Goal: Information Seeking & Learning: Learn about a topic

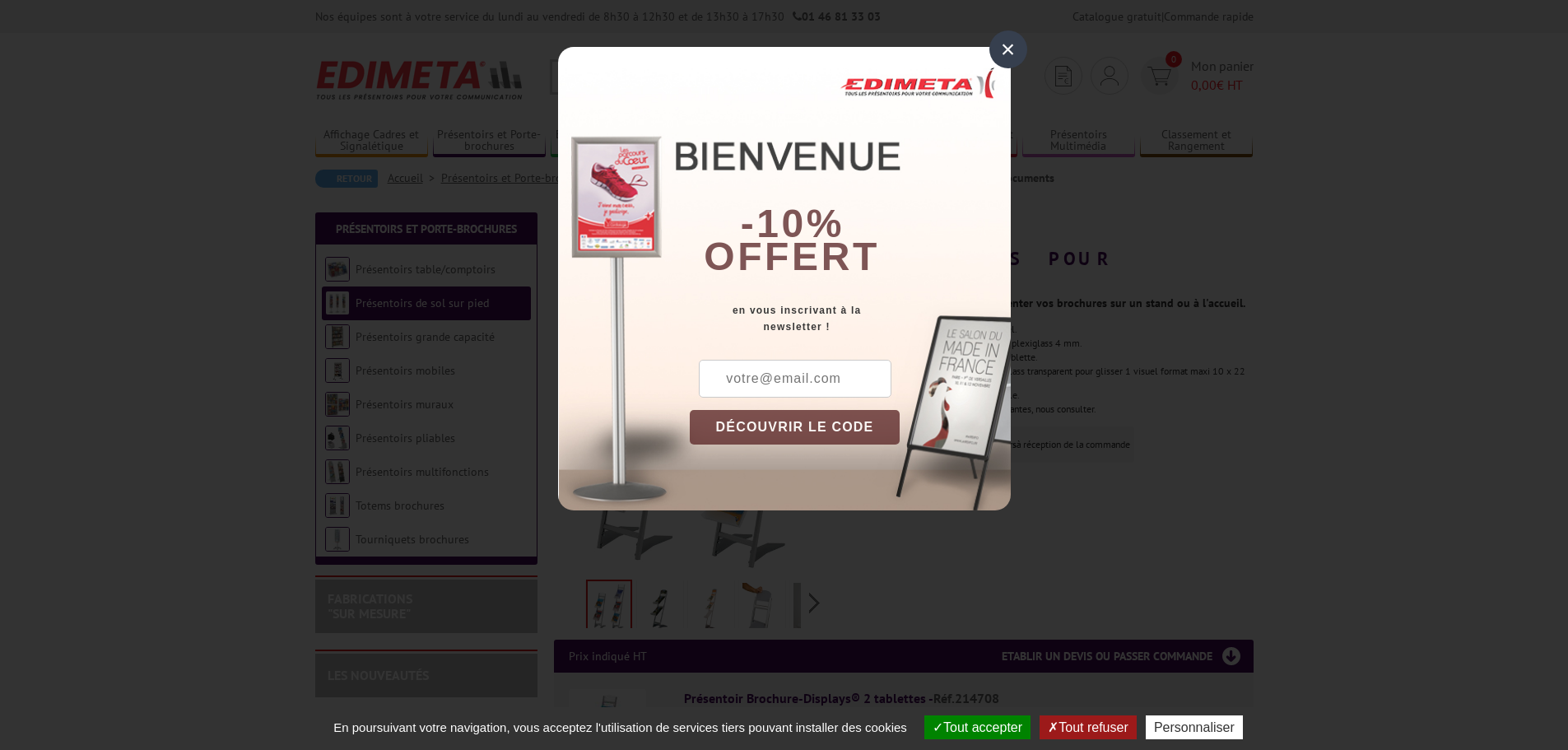
click at [998, 42] on div "×" at bounding box center [1008, 49] width 38 height 38
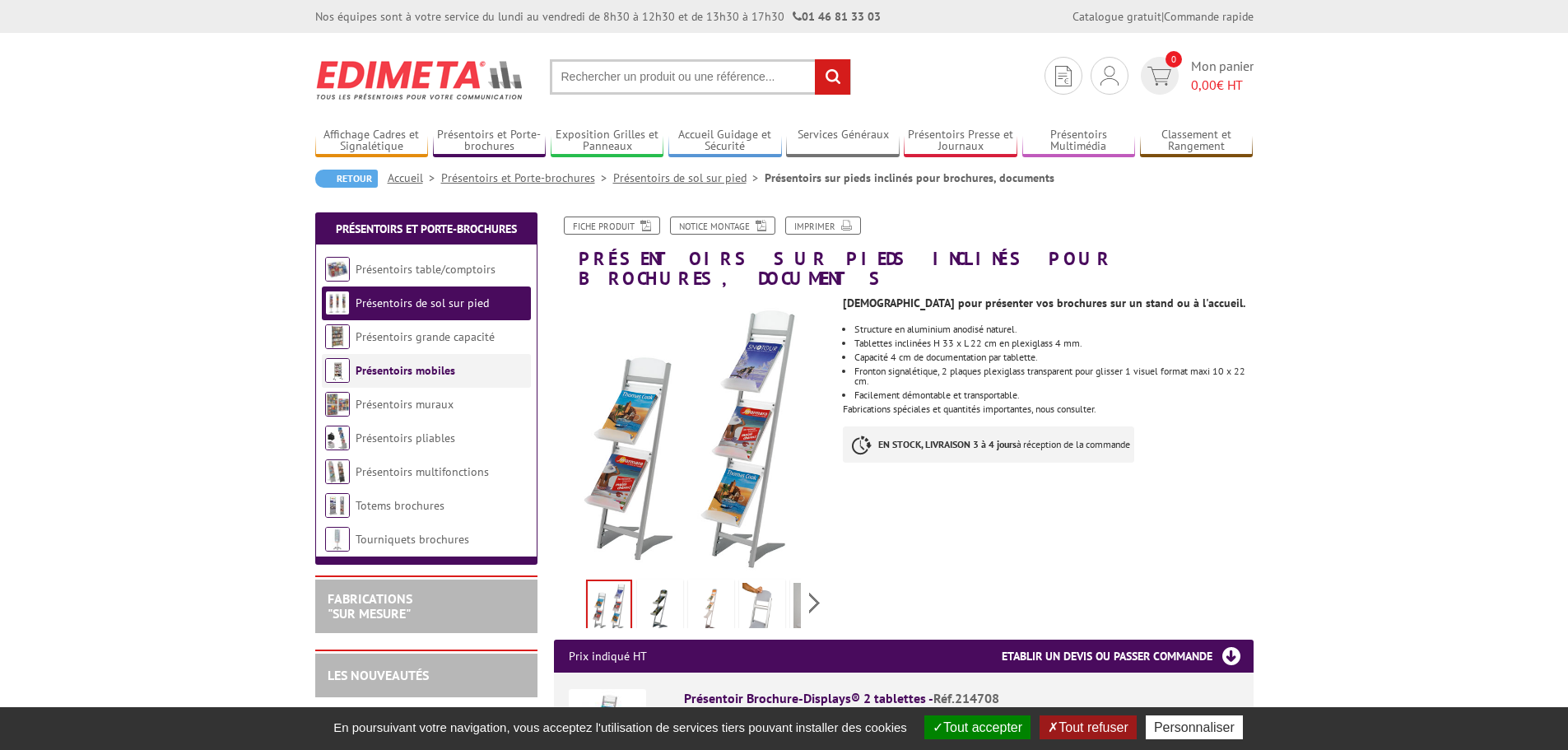
click at [420, 368] on link "Présentoirs mobiles" at bounding box center [405, 370] width 100 height 15
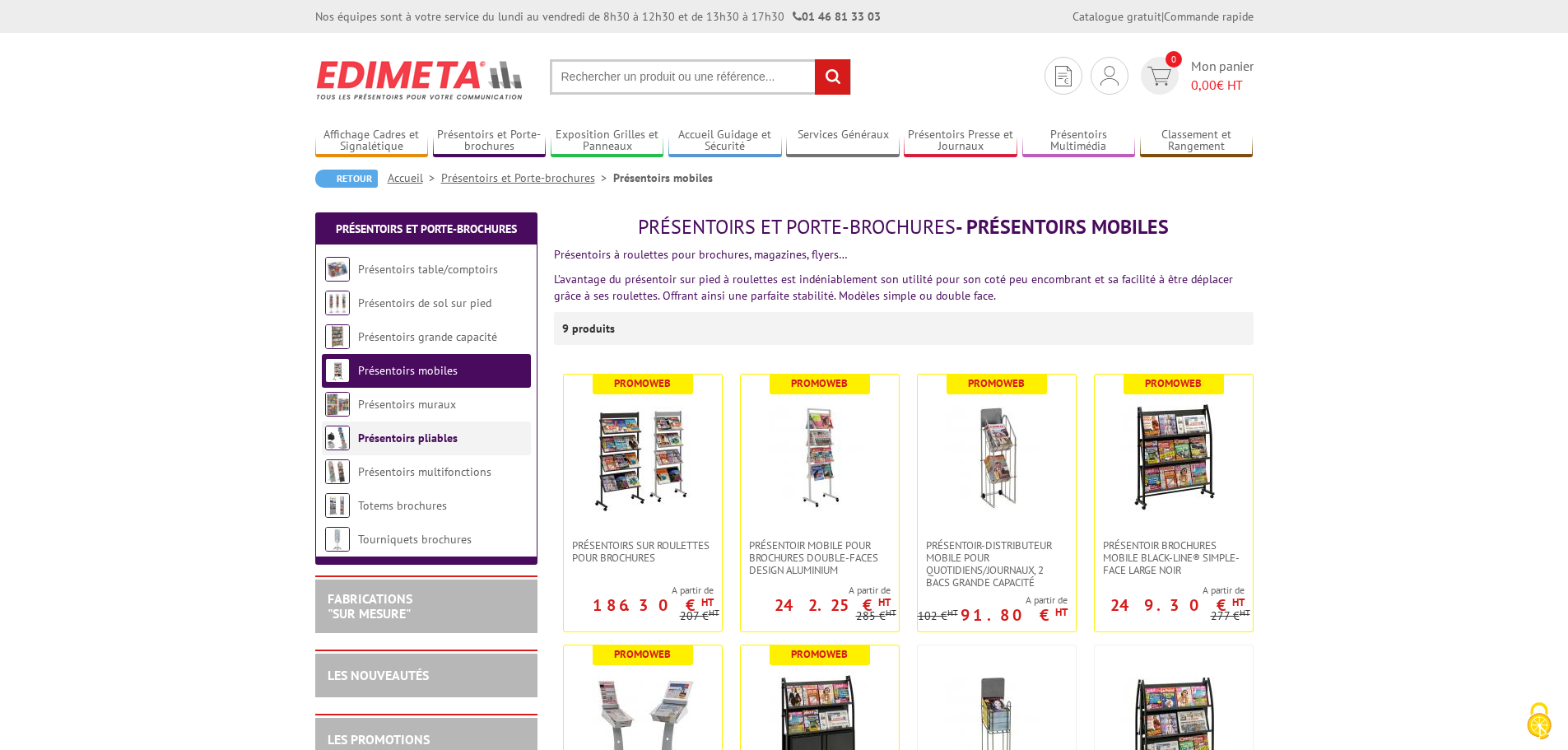
click at [418, 434] on link "Présentoirs pliables" at bounding box center [407, 438] width 100 height 15
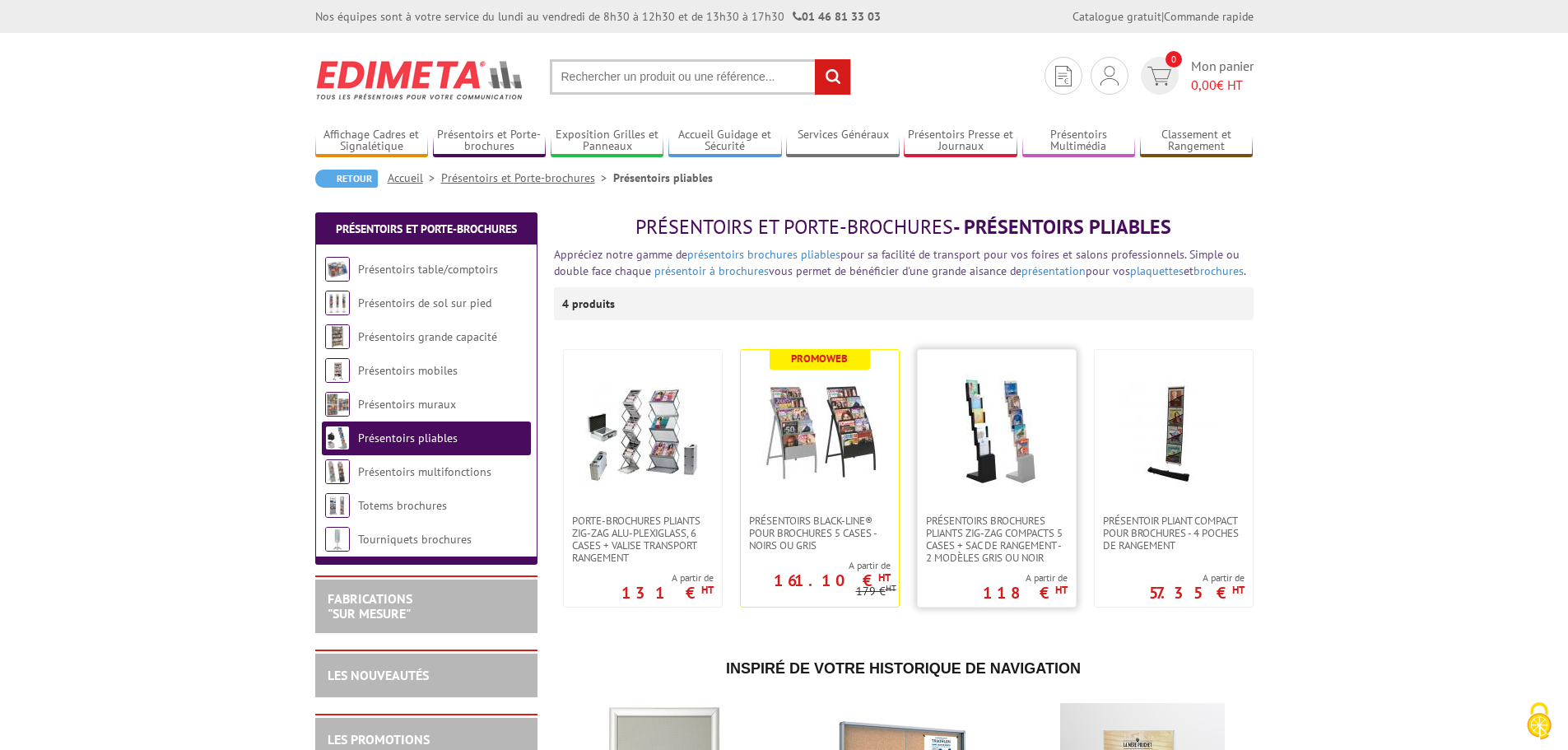
click at [960, 465] on img at bounding box center [997, 433] width 116 height 116
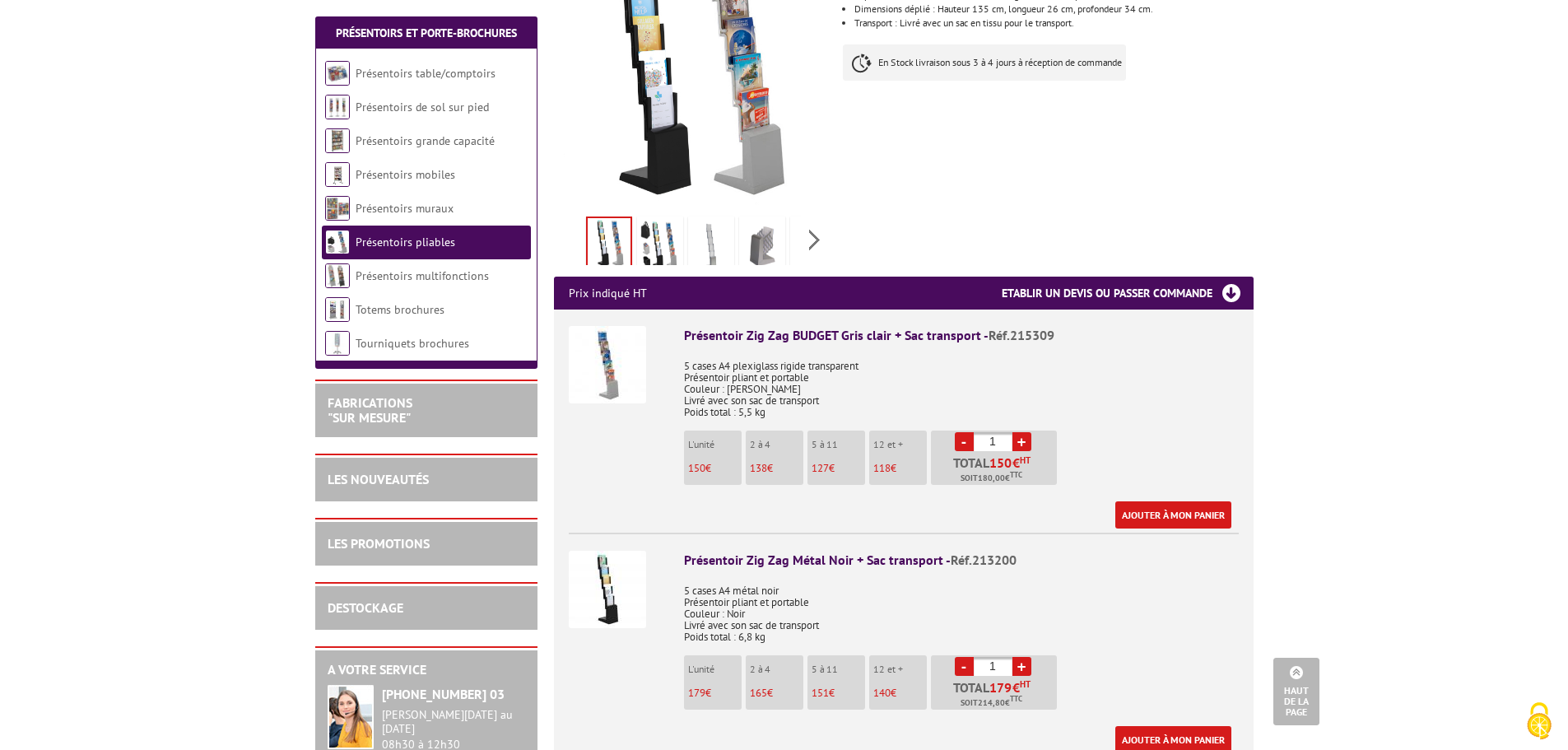
scroll to position [411, 0]
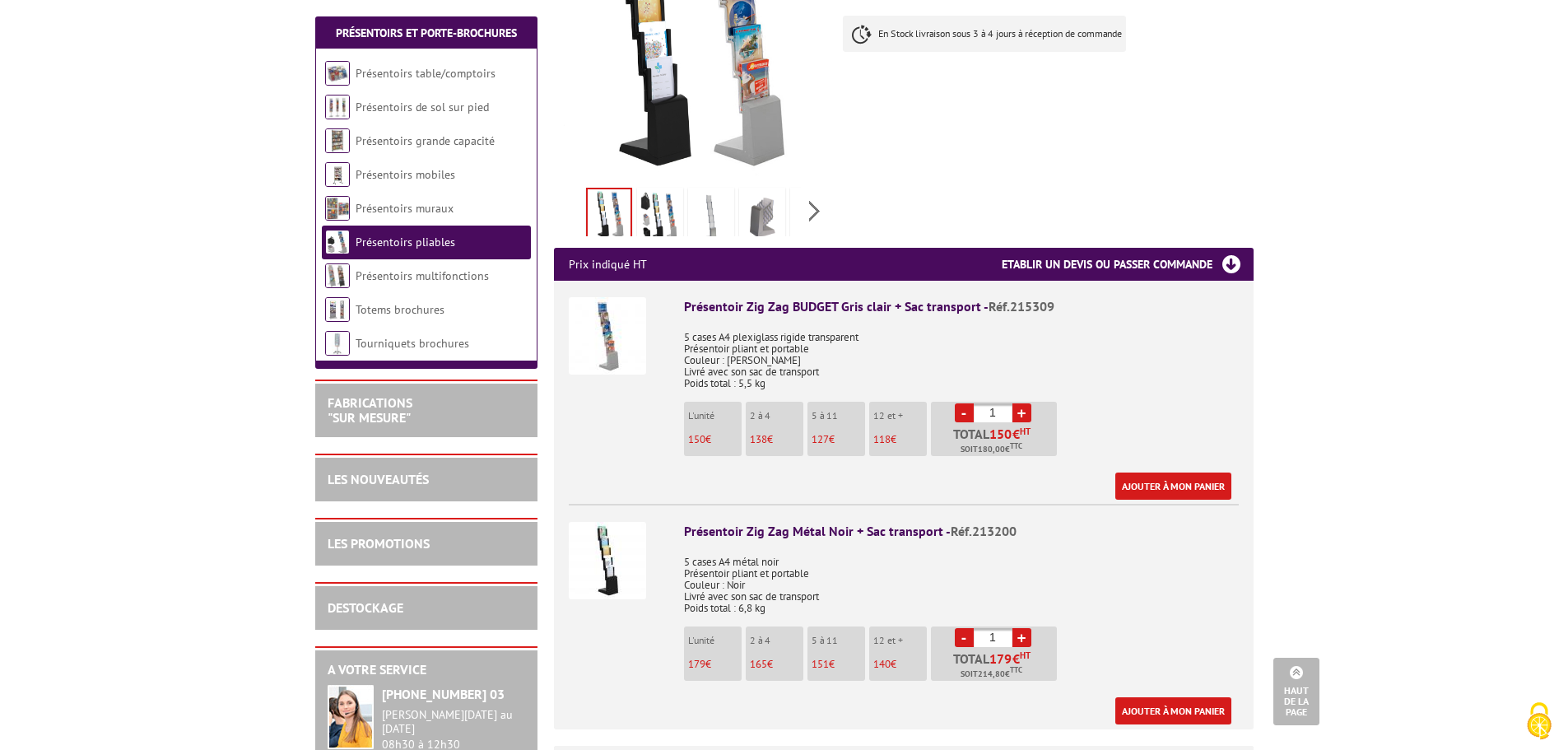
click at [611, 553] on img at bounding box center [607, 561] width 77 height 77
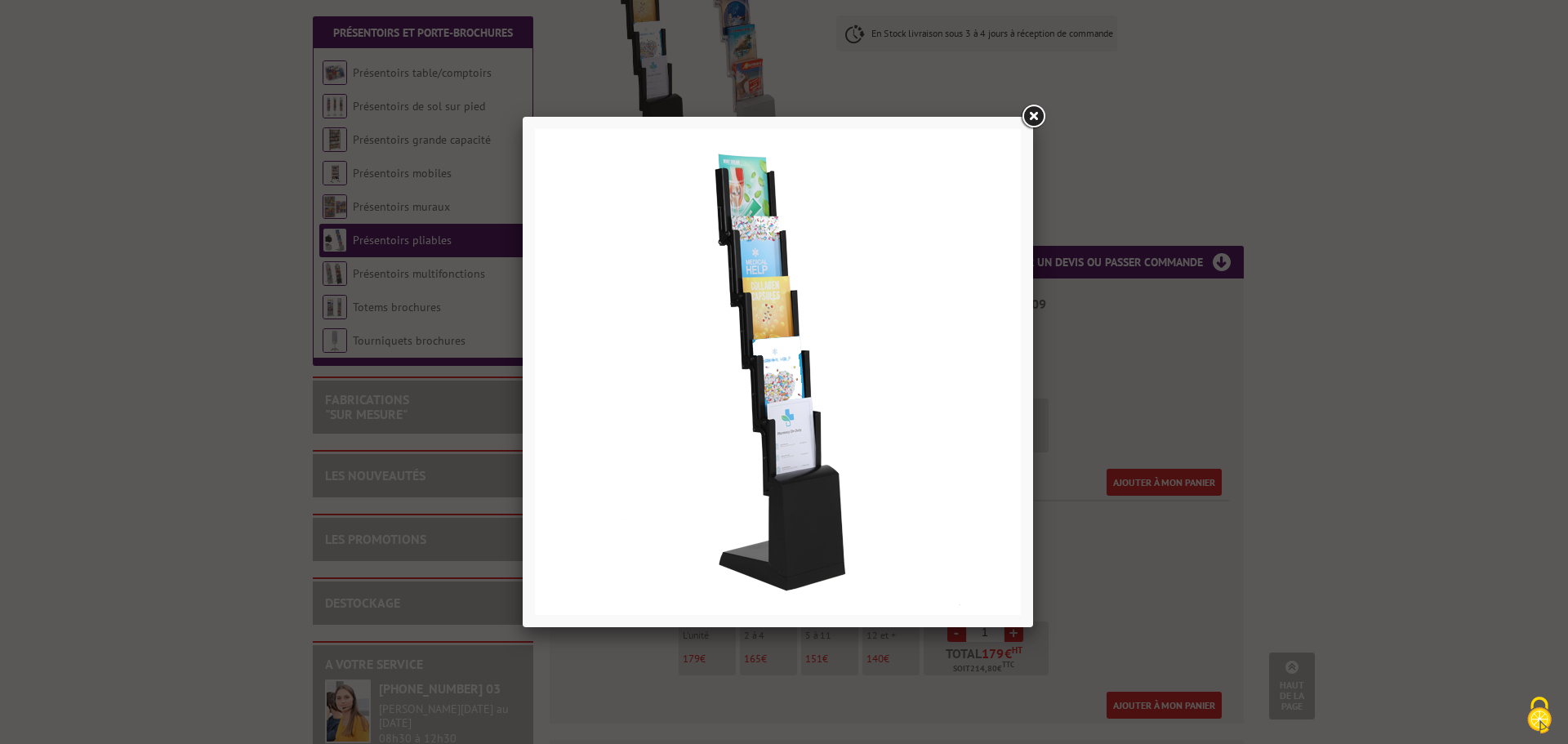
drag, startPoint x: 1034, startPoint y: 118, endPoint x: 777, endPoint y: 86, distance: 259.0
click at [1034, 118] on link at bounding box center [1033, 117] width 30 height 30
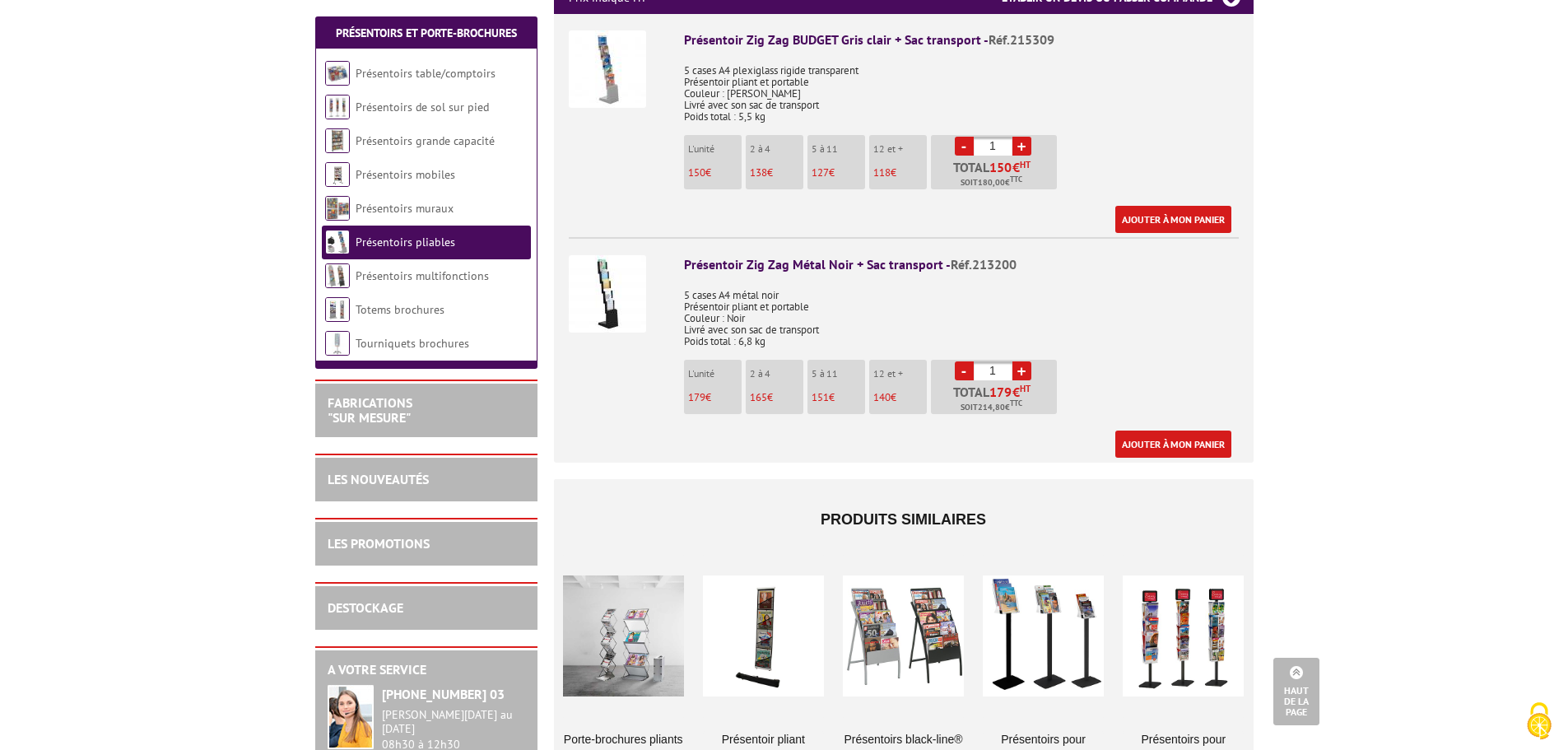
scroll to position [742, 0]
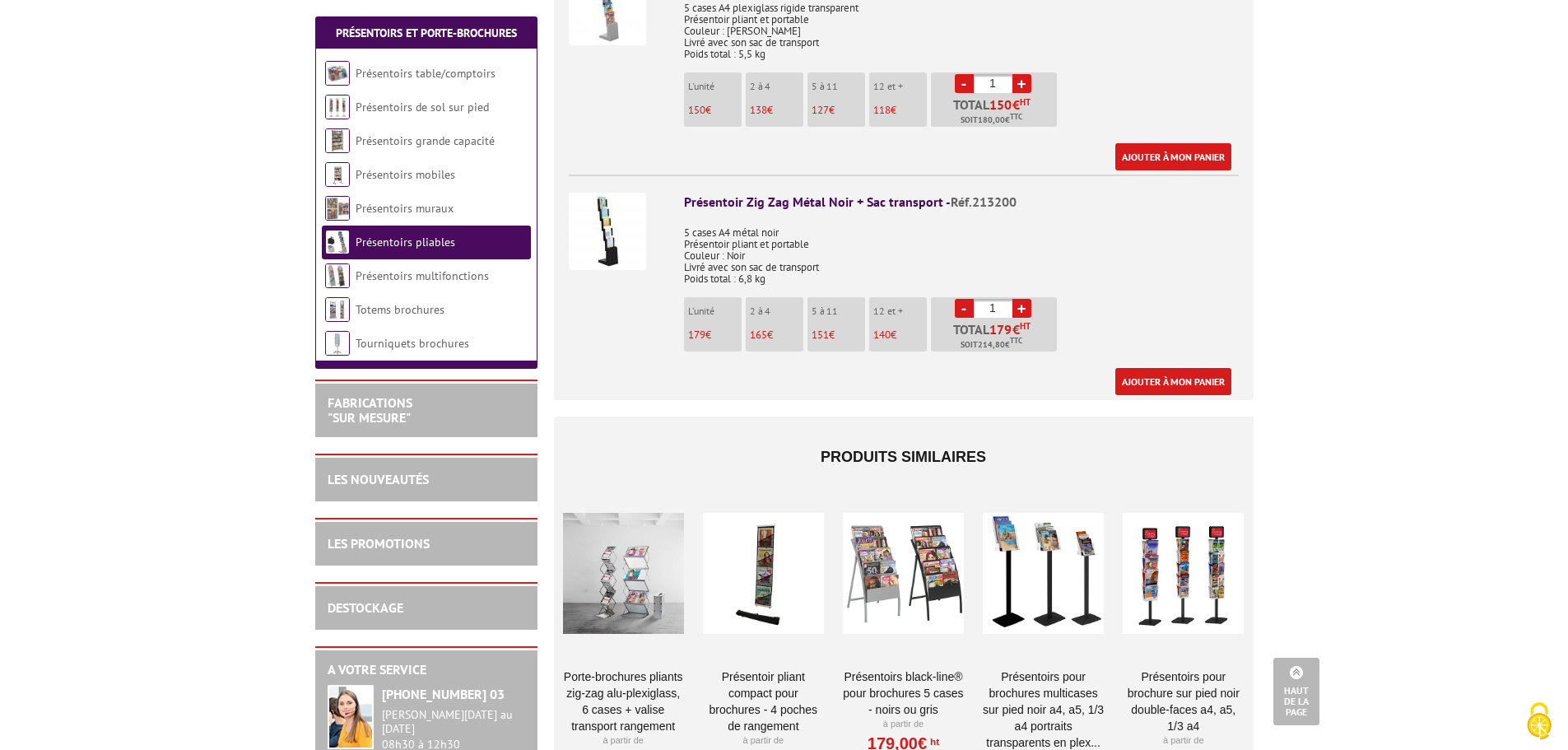
click at [808, 193] on div "Présentoir Zig Zag Métal Noir + Sac transport - Réf.213200" at bounding box center [961, 202] width 555 height 19
click at [626, 222] on img at bounding box center [607, 231] width 77 height 77
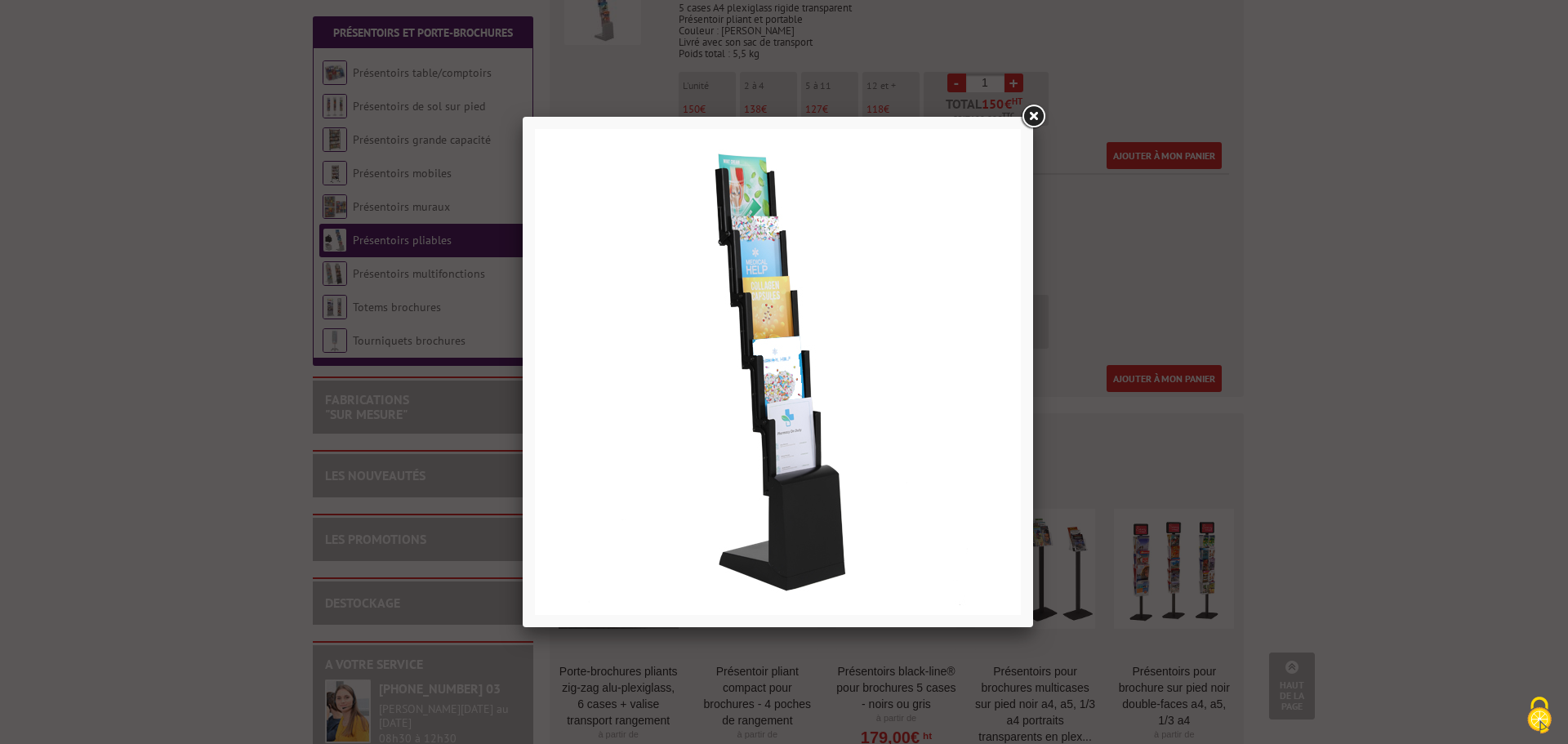
click at [1040, 111] on link at bounding box center [1033, 117] width 30 height 30
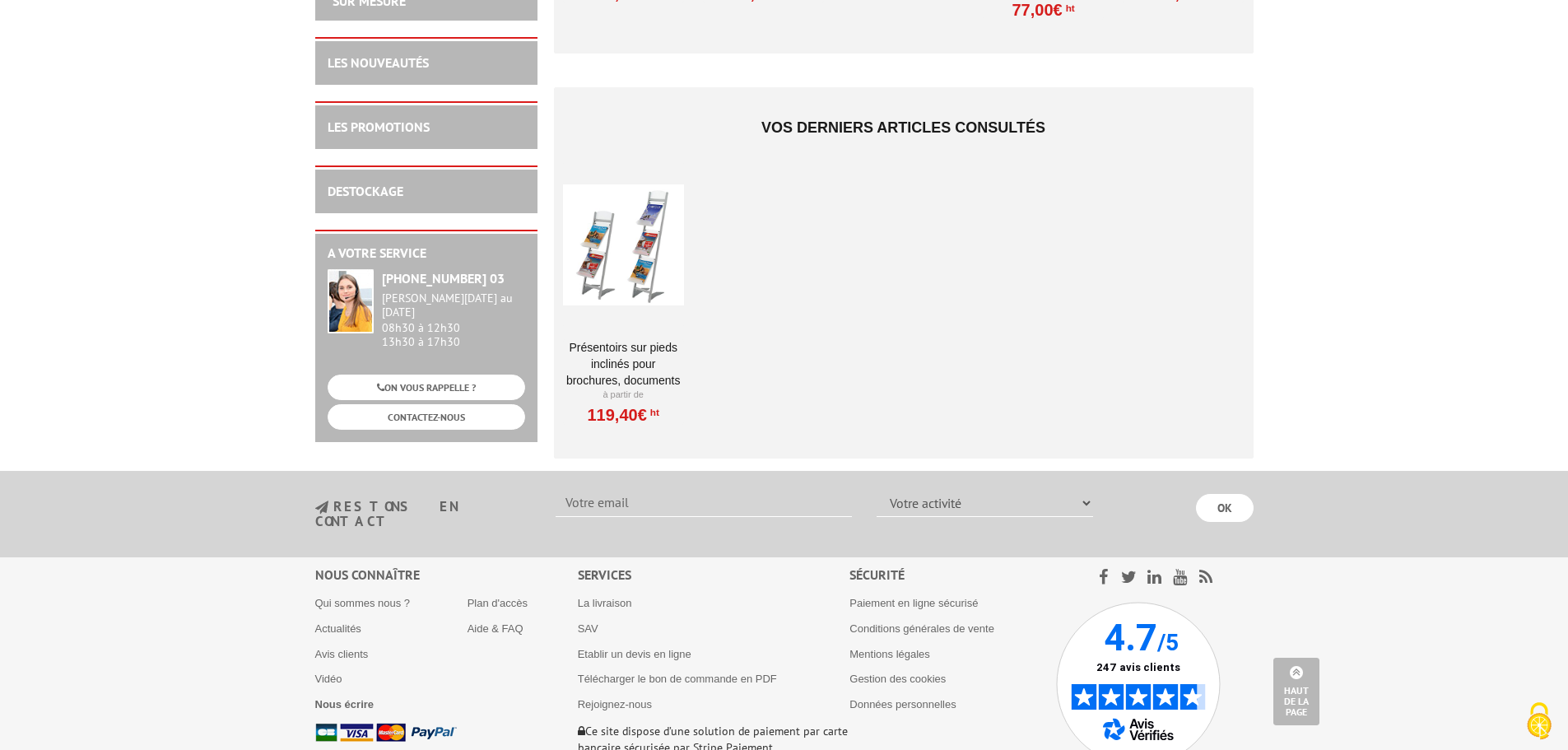
scroll to position [1482, 0]
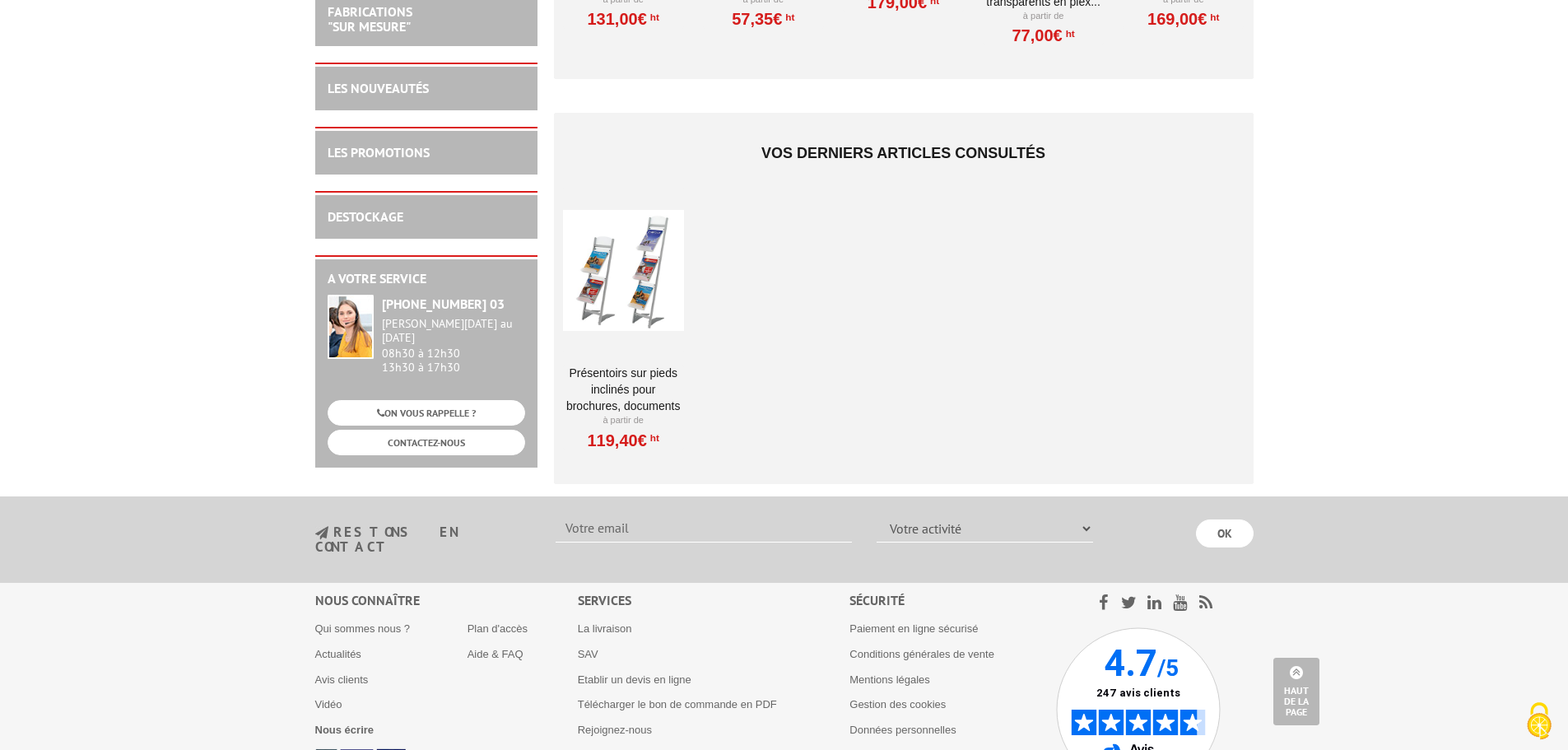
click at [324, 657] on ul "Qui sommes nous ? Actualités Avis clients Vidéo Nous écrire" at bounding box center [391, 686] width 152 height 127
click at [327, 674] on link "Avis clients" at bounding box center [341, 679] width 53 height 12
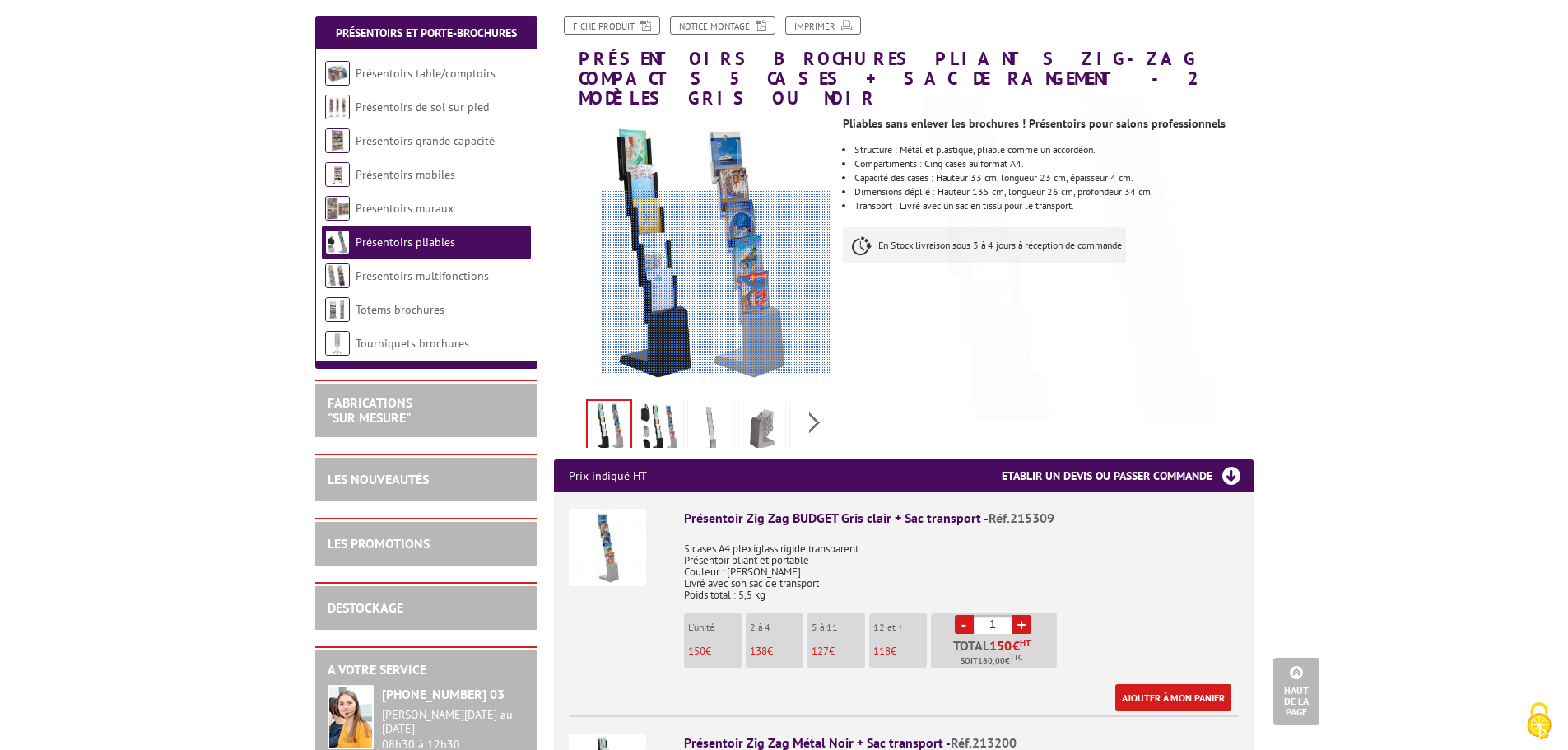
scroll to position [169, 0]
